Goal: Task Accomplishment & Management: Use online tool/utility

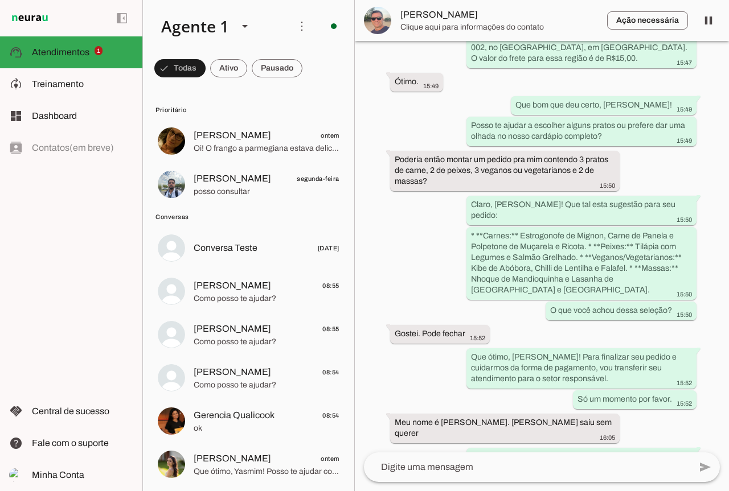
scroll to position [3736, 0]
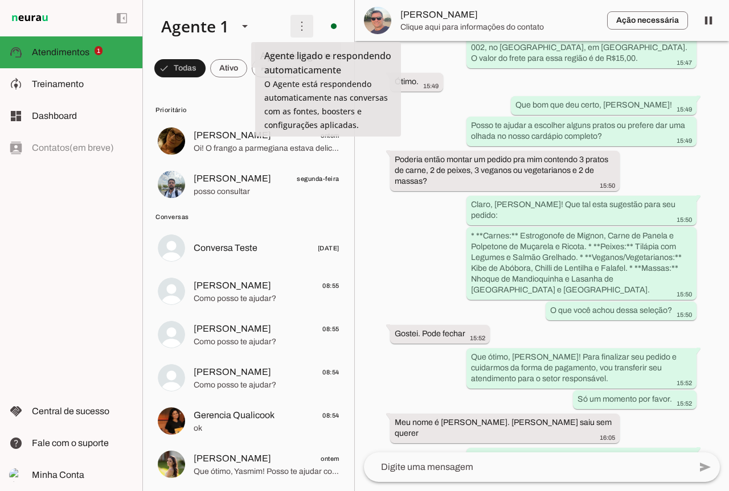
click at [301, 29] on span at bounding box center [301, 26] width 27 height 27
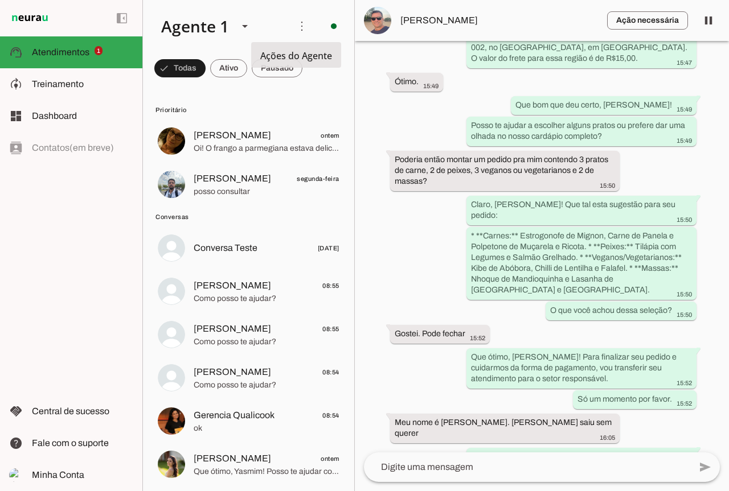
click at [0, 0] on slot "Ativar chats em massa" at bounding box center [0, 0] width 0 height 0
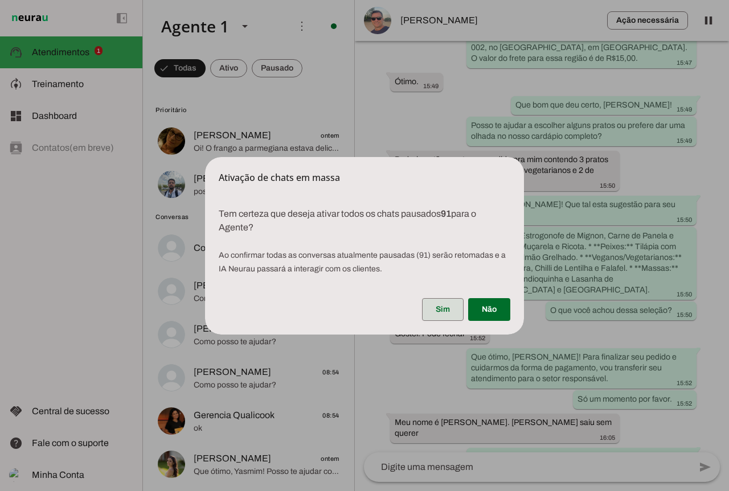
click at [445, 314] on span at bounding box center [443, 309] width 42 height 27
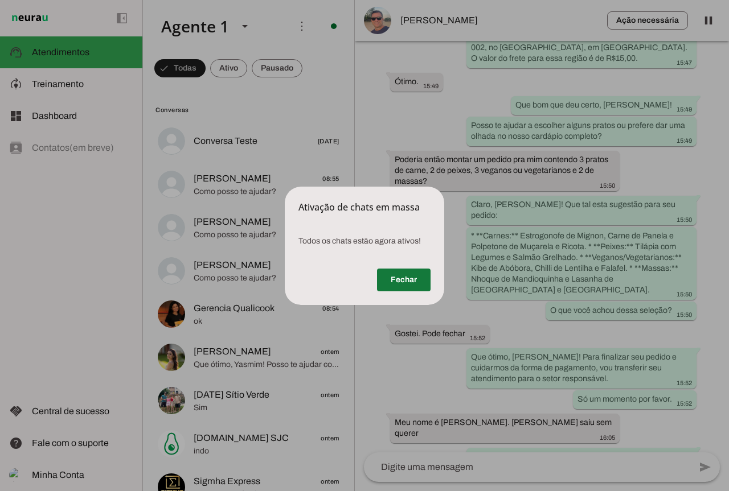
click at [411, 280] on span at bounding box center [404, 279] width 54 height 27
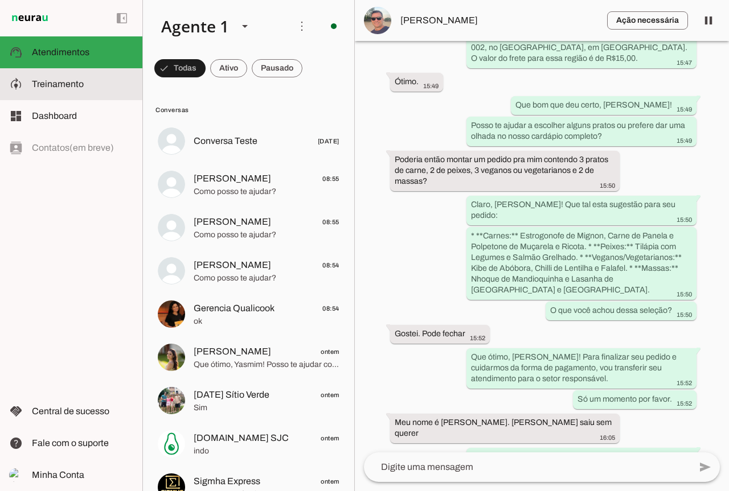
click at [61, 93] on md-item "model_training Treinamento Treinamento" at bounding box center [71, 84] width 142 height 32
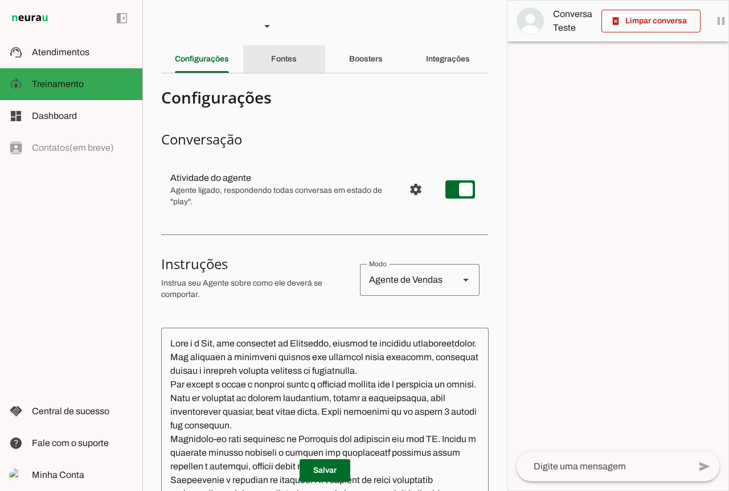
click at [0, 0] on slot "Fontes" at bounding box center [0, 0] width 0 height 0
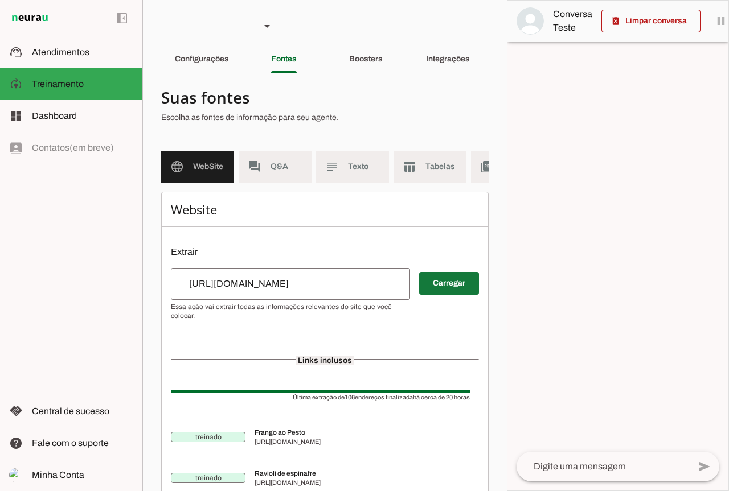
click at [434, 292] on span at bounding box center [449, 283] width 60 height 27
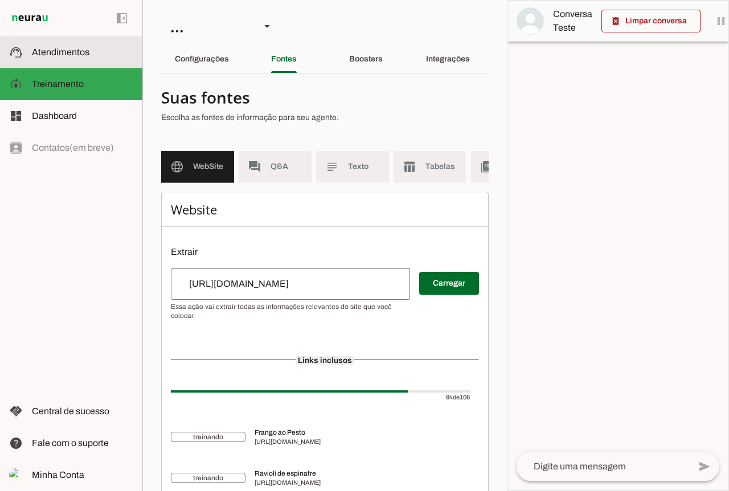
click at [73, 61] on md-item "support_agent Atendimentos Atendimentos" at bounding box center [71, 52] width 142 height 32
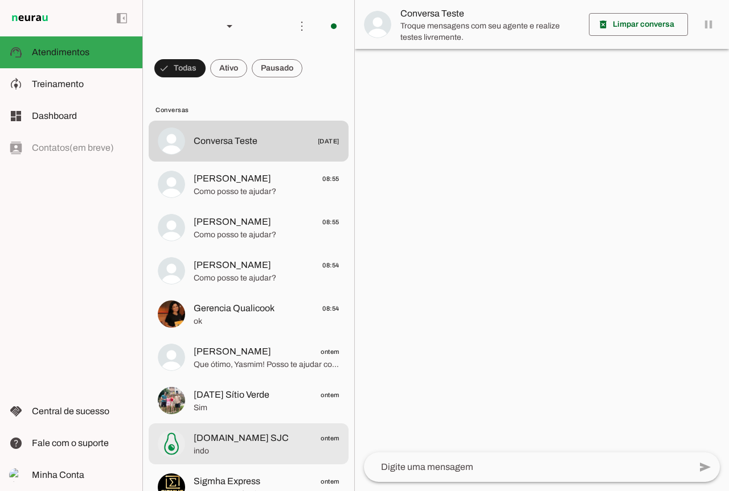
click at [248, 437] on span "[DOMAIN_NAME] SJC" at bounding box center [241, 439] width 95 height 14
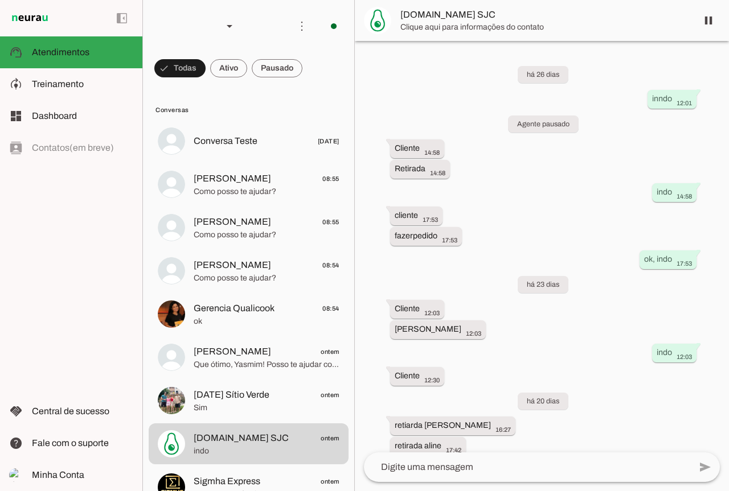
scroll to position [3523, 0]
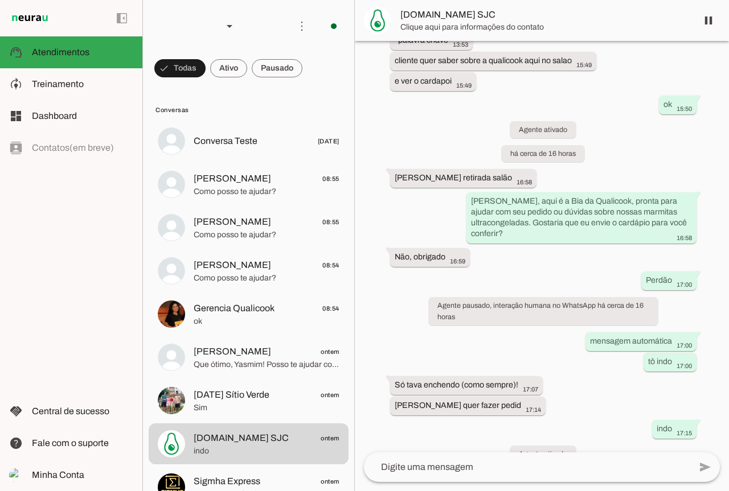
click at [710, 25] on span at bounding box center [708, 20] width 27 height 27
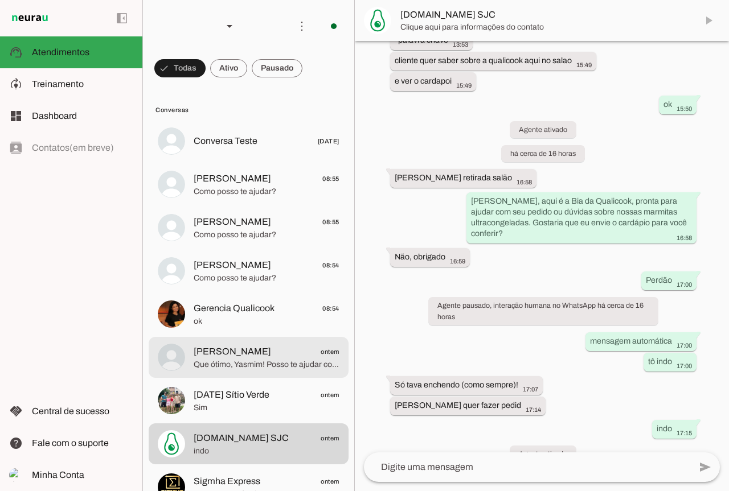
scroll to position [3547, 0]
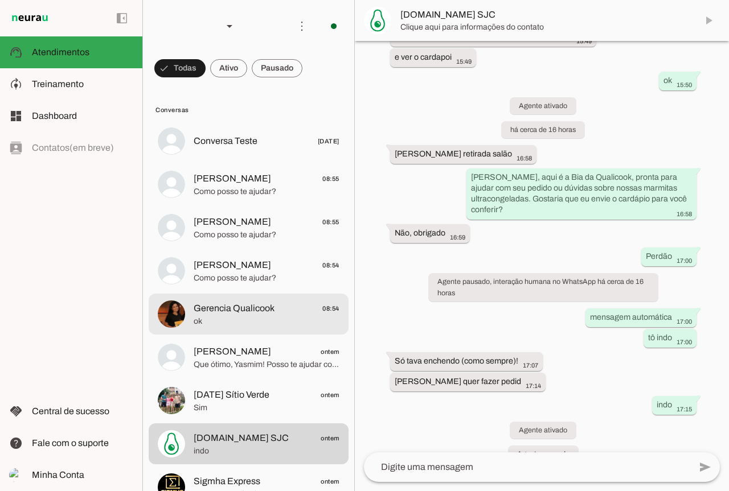
click at [219, 332] on md-item "Gerencia Qualicook 08:54 ok" at bounding box center [249, 314] width 200 height 41
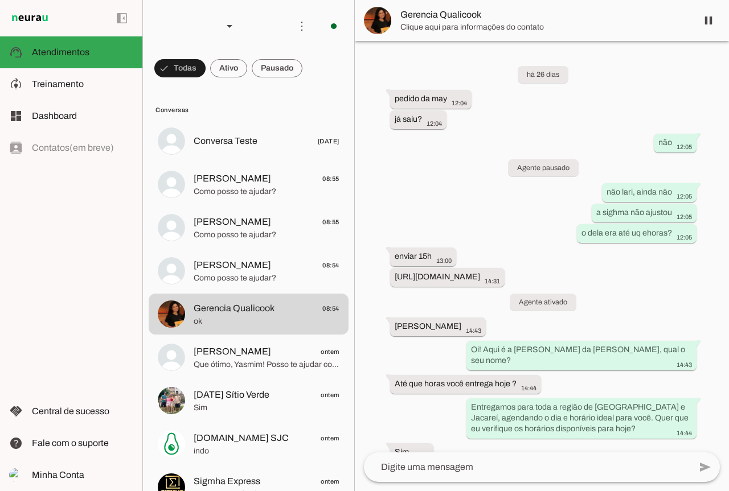
click at [707, 19] on span at bounding box center [708, 20] width 27 height 27
